Goal: Task Accomplishment & Management: Use online tool/utility

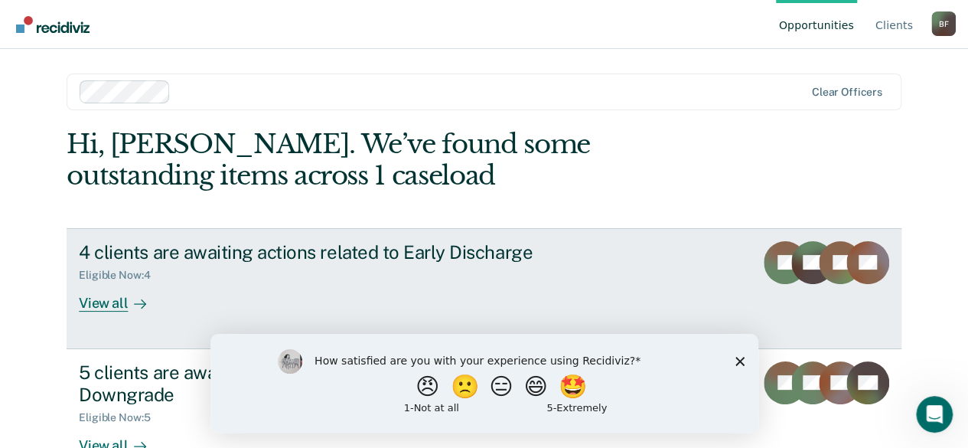
click at [134, 304] on icon at bounding box center [140, 304] width 12 height 12
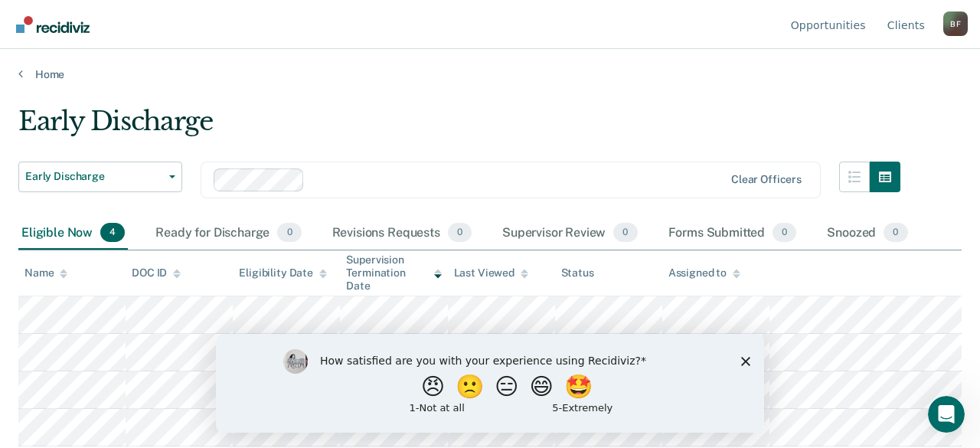
click at [744, 364] on icon "Close survey" at bounding box center [745, 360] width 9 height 9
